Goal: Find contact information: Obtain details needed to contact an individual or organization

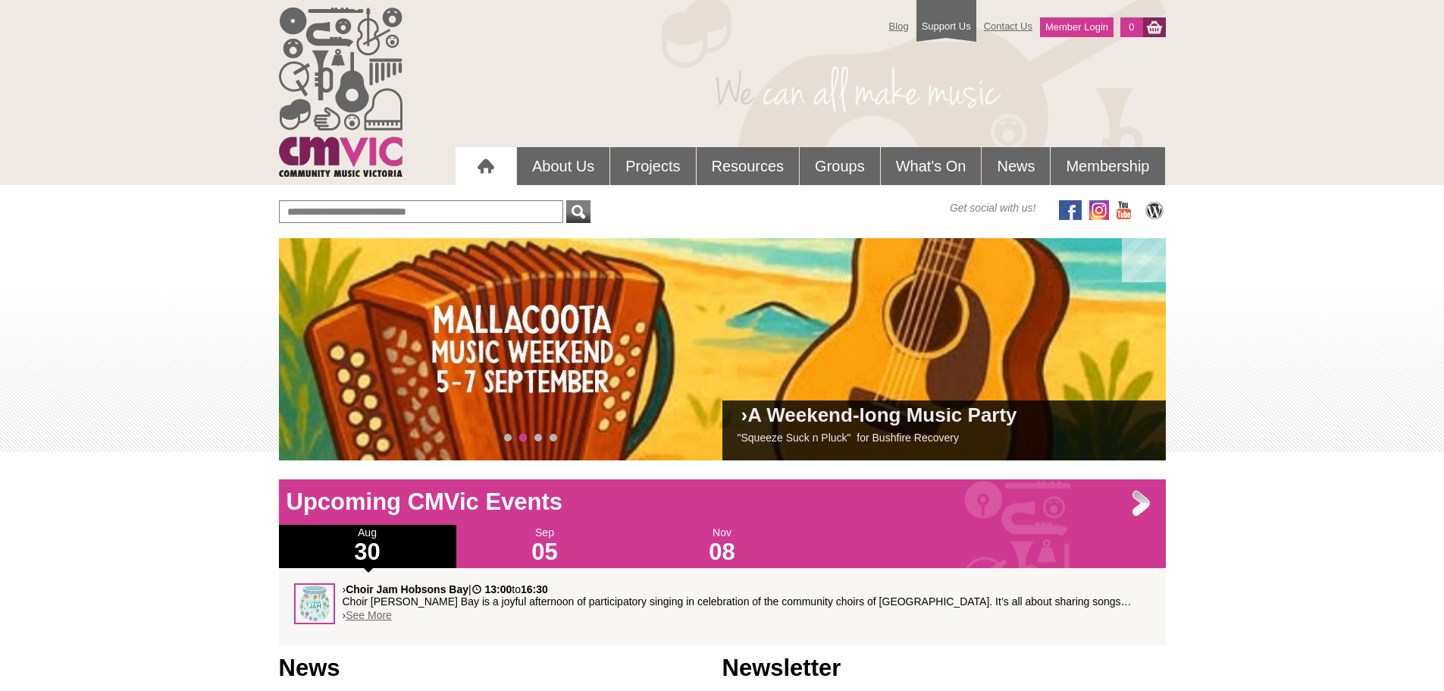
click at [366, 614] on link "See More" at bounding box center [369, 615] width 46 height 12
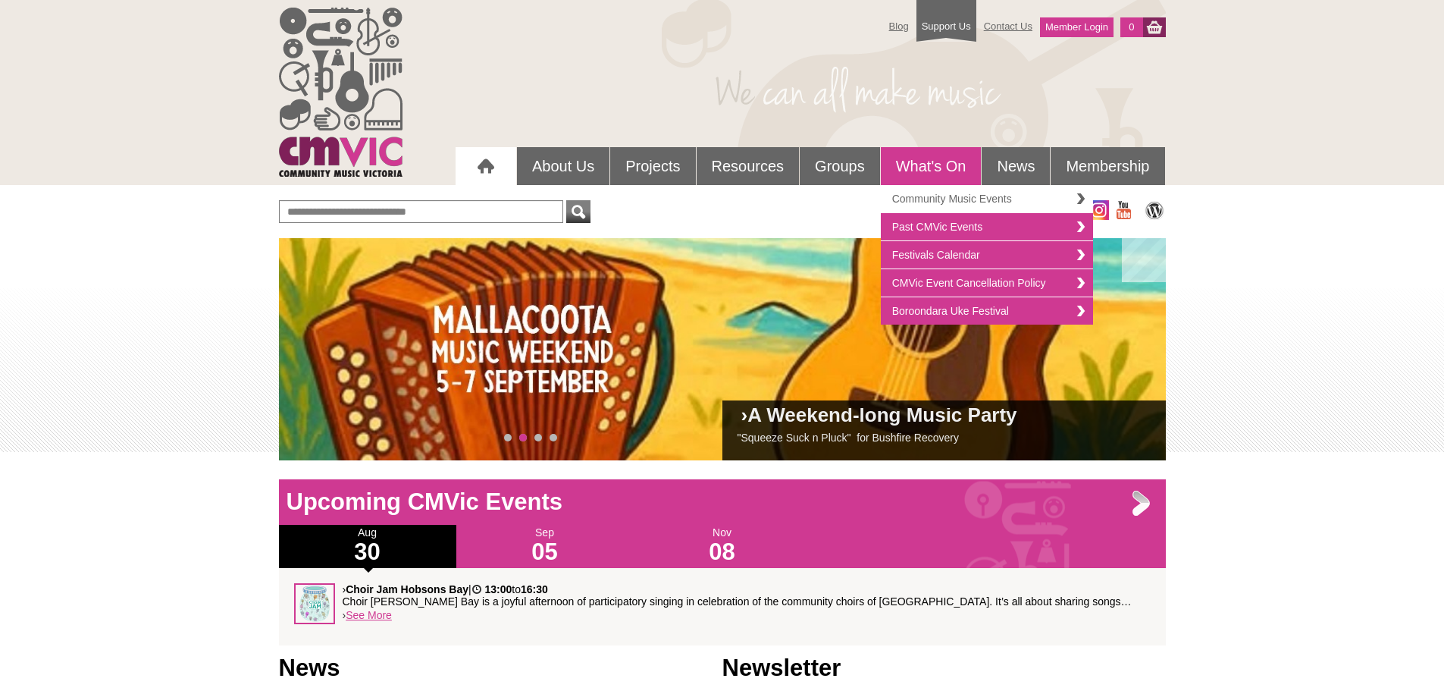
click at [1022, 198] on link "Community Music Events" at bounding box center [987, 199] width 212 height 28
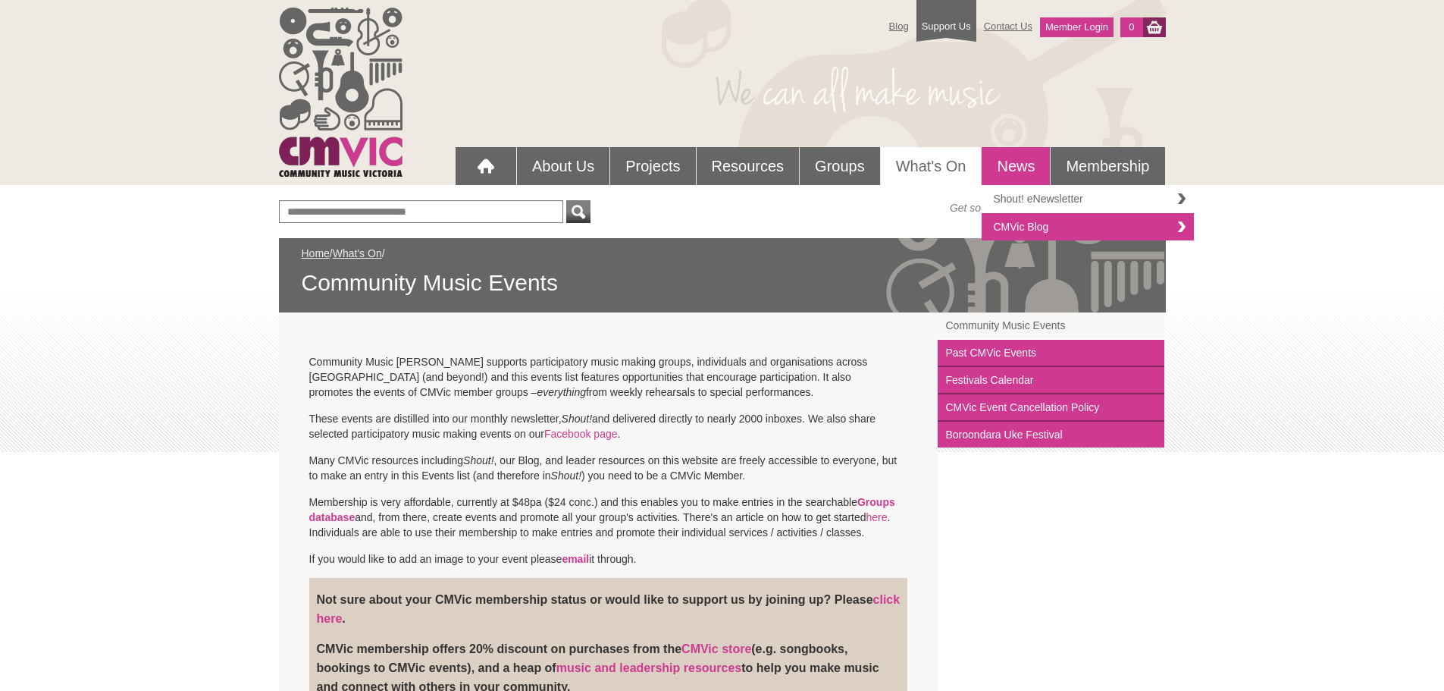
click at [1009, 197] on link "Shout! eNewsletter" at bounding box center [1088, 199] width 212 height 28
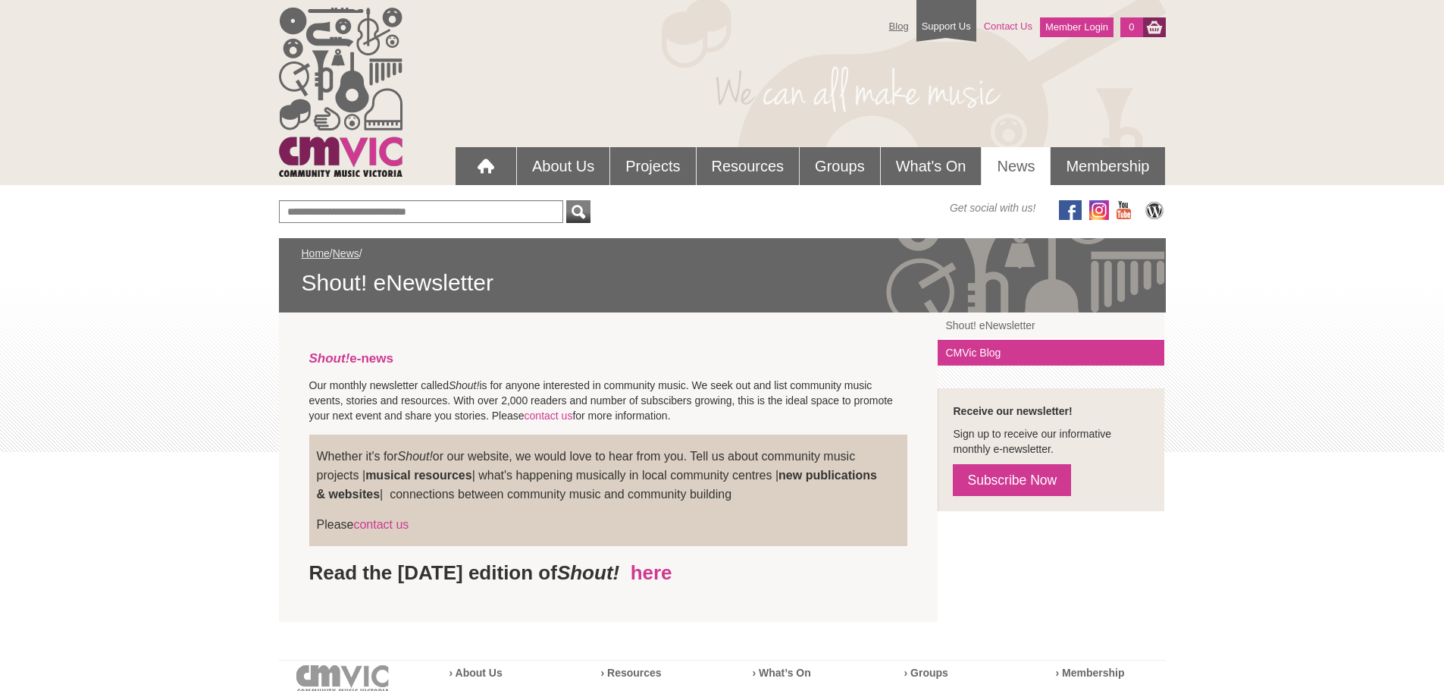
click at [1007, 24] on link "Contact Us" at bounding box center [1009, 26] width 64 height 27
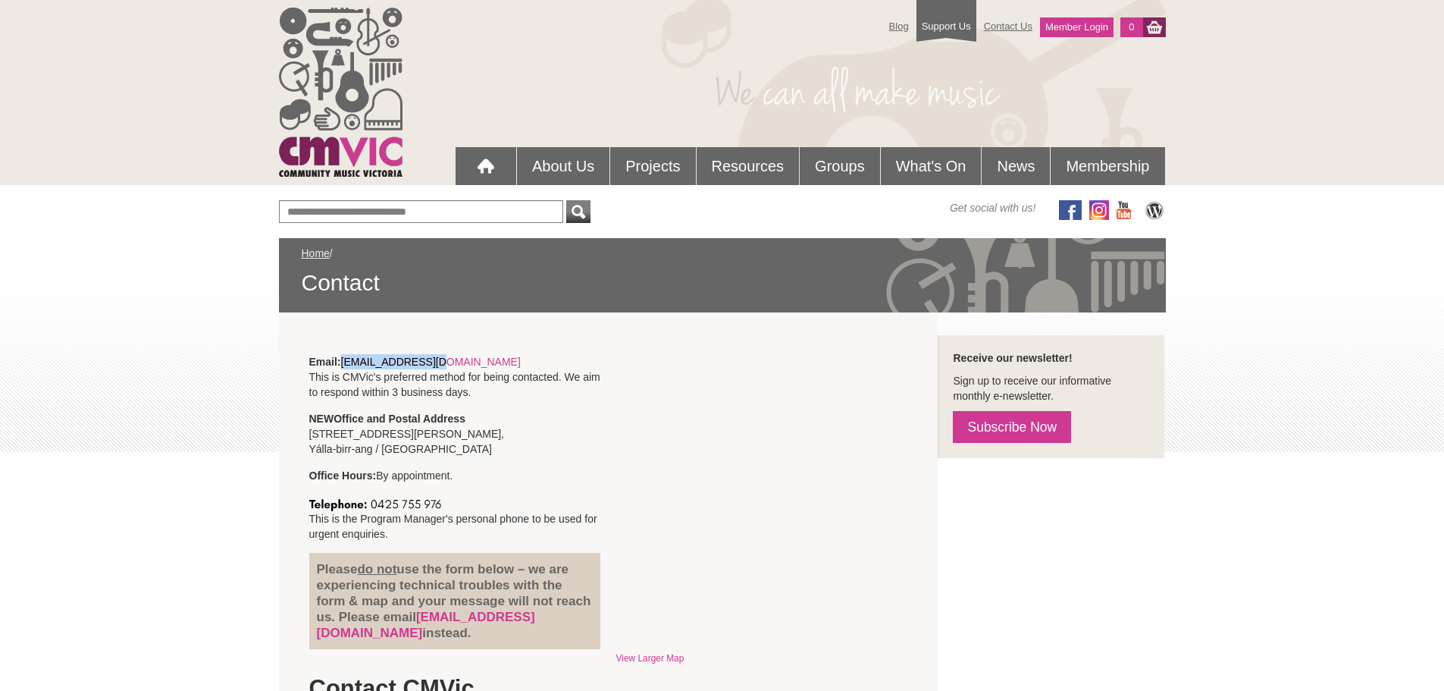
drag, startPoint x: 416, startPoint y: 360, endPoint x: 347, endPoint y: 368, distance: 68.7
click at [347, 368] on p "Email: info@cmvic.org.au This is CMVic's preferred method for being contacted. …" at bounding box center [455, 376] width 292 height 45
copy link "info@cmvic.org.au"
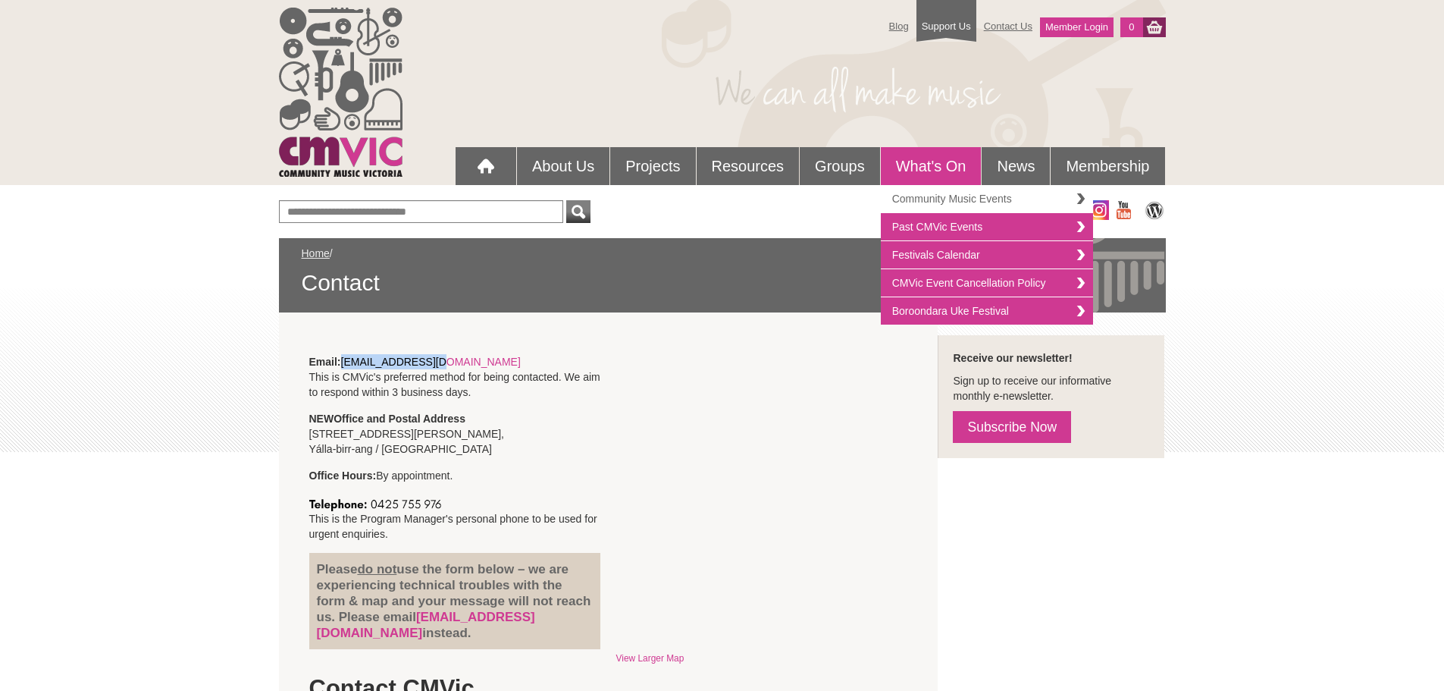
click at [931, 197] on link "Community Music Events" at bounding box center [987, 199] width 212 height 28
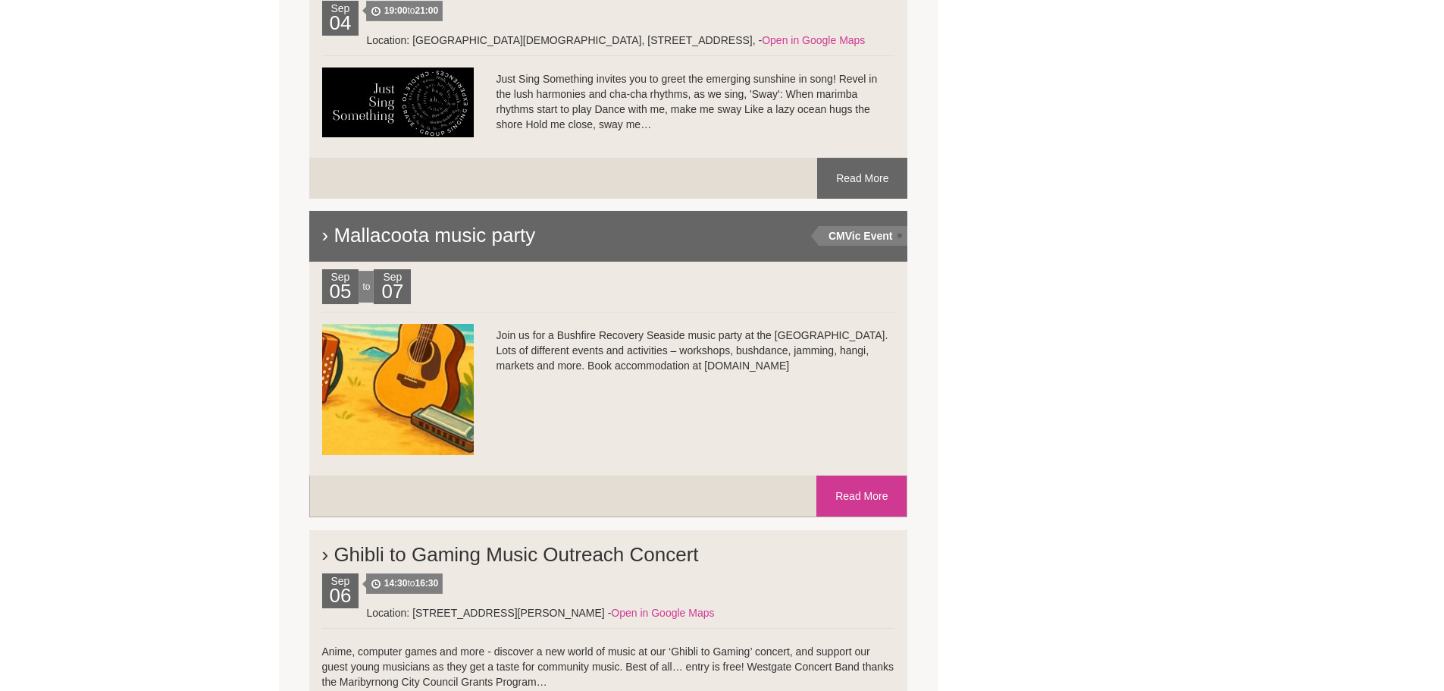
scroll to position [5838, 0]
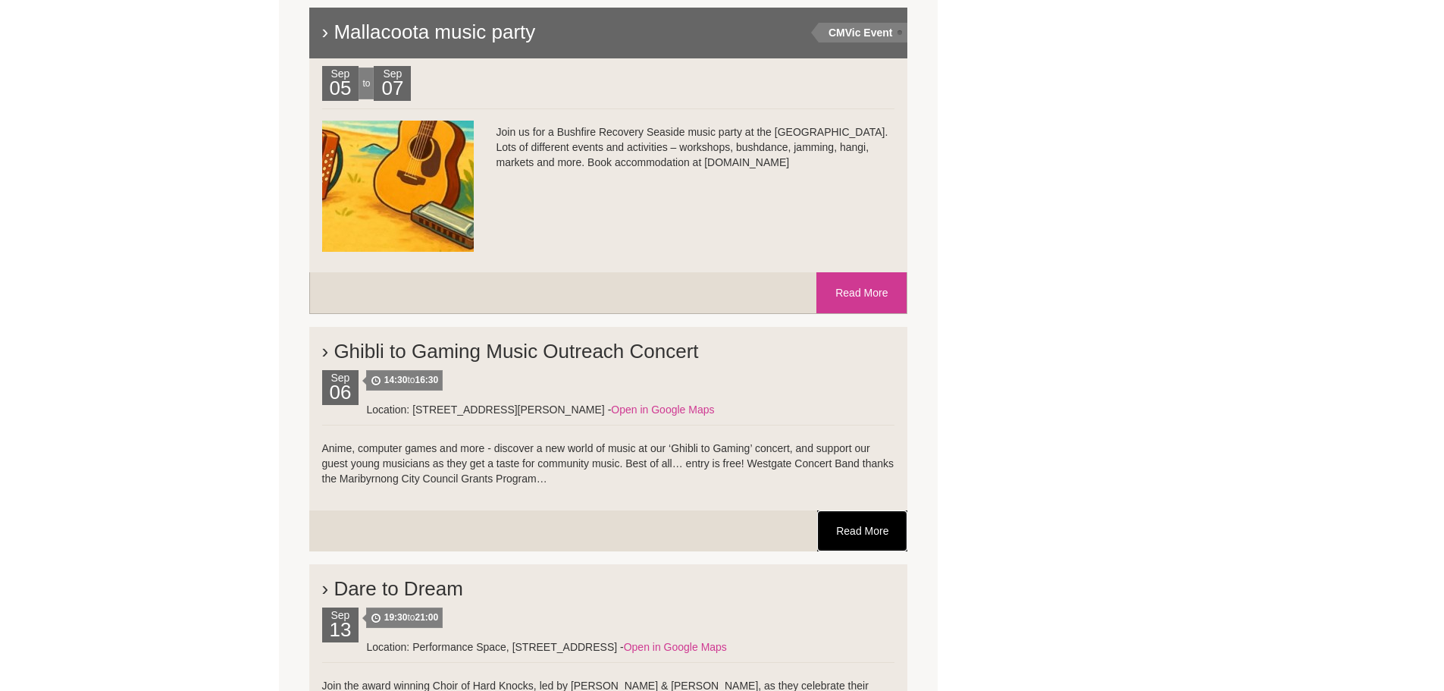
click at [851, 535] on link "Read More" at bounding box center [862, 530] width 90 height 41
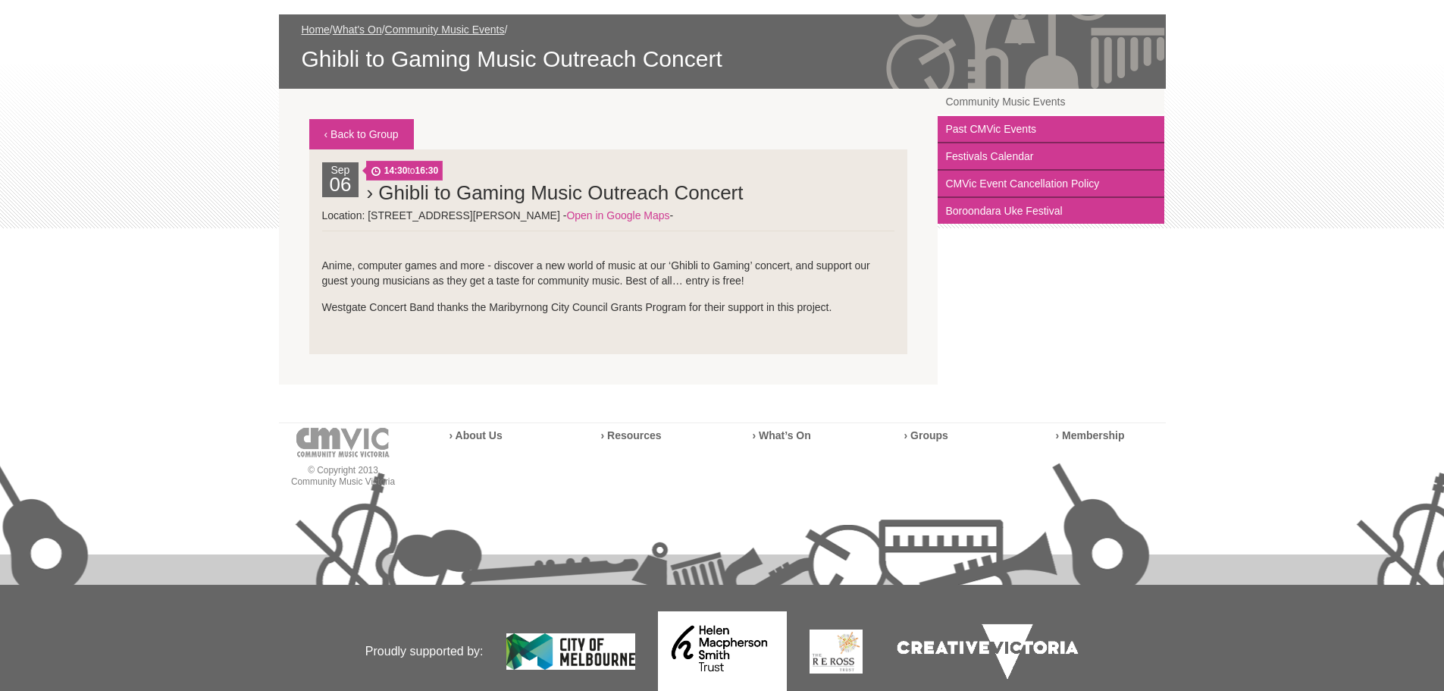
scroll to position [227, 0]
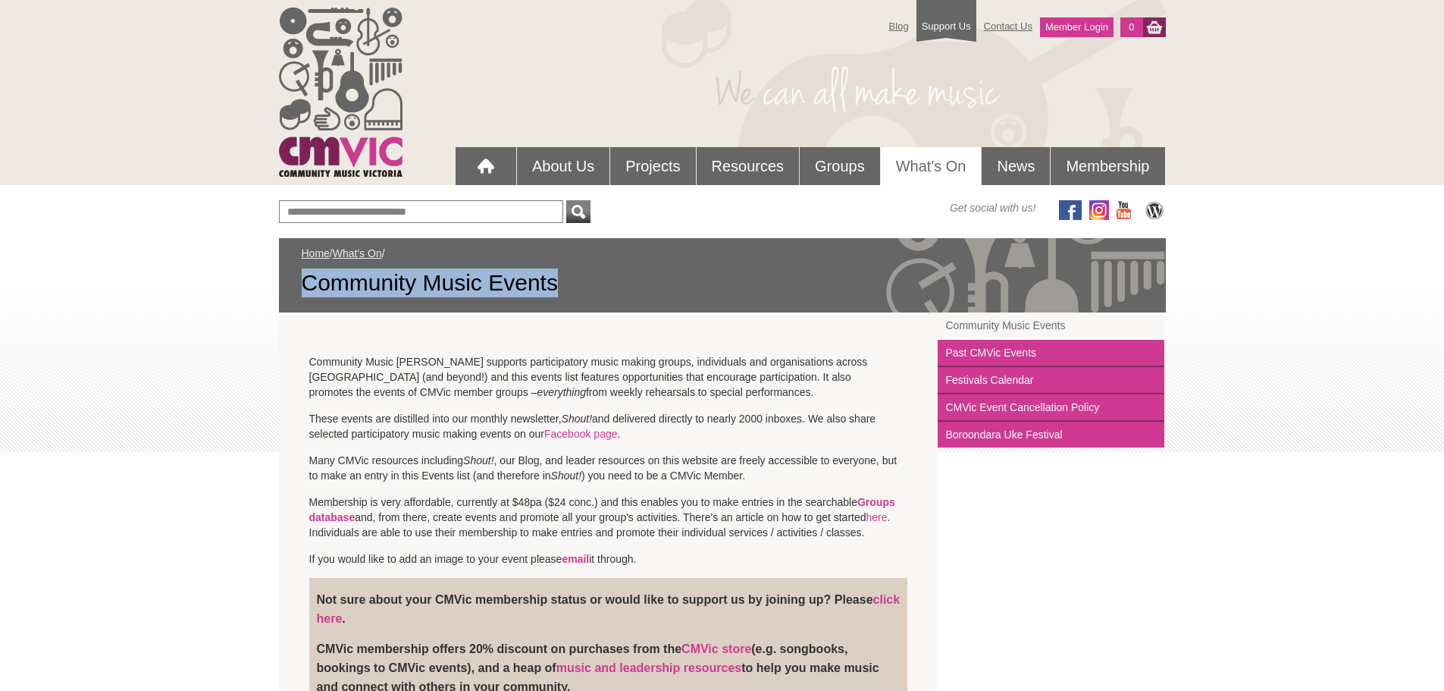
drag, startPoint x: 597, startPoint y: 283, endPoint x: 303, endPoint y: 281, distance: 293.4
click at [303, 281] on span "Community Music Events" at bounding box center [723, 282] width 842 height 29
copy span "Community Music Events"
